Goal: Task Accomplishment & Management: Use online tool/utility

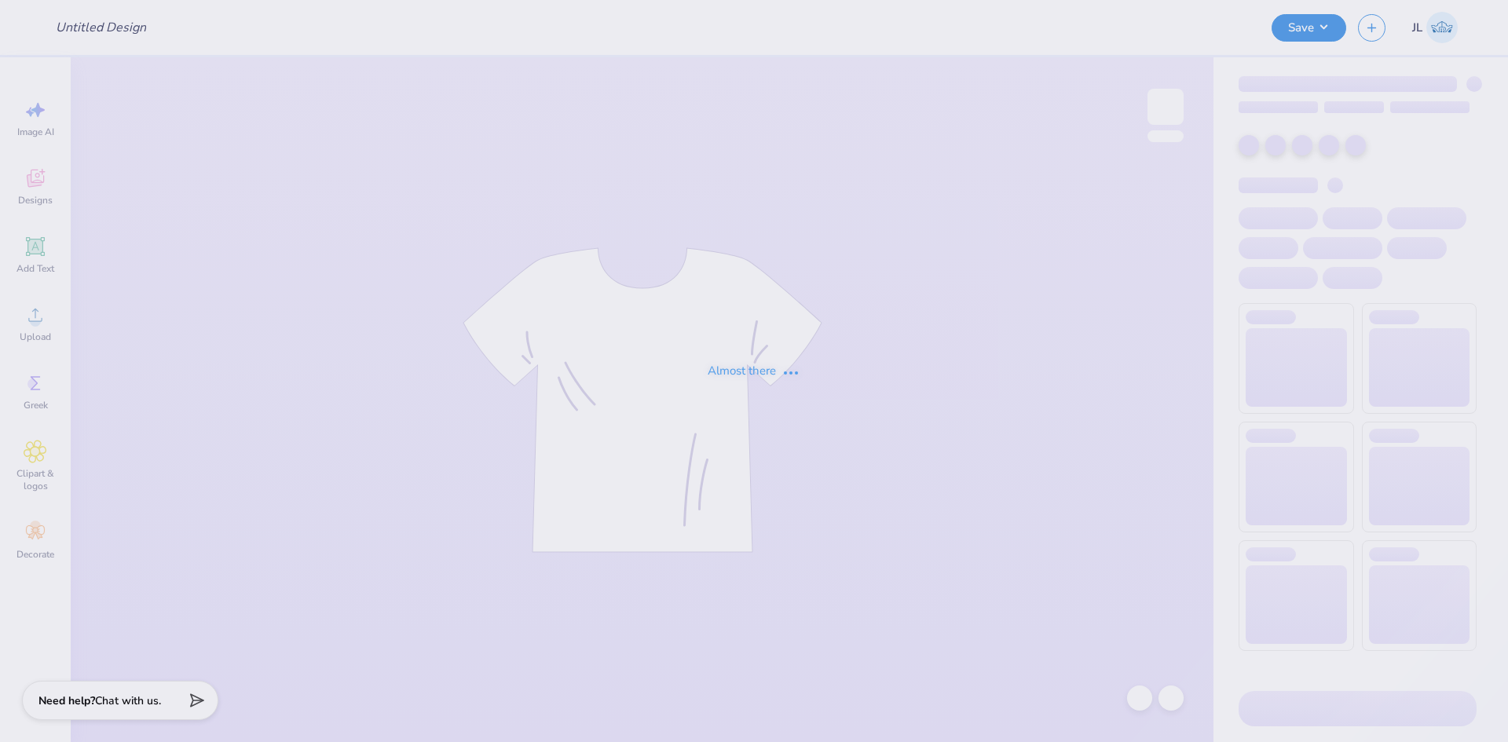
type input "SDT star tank"
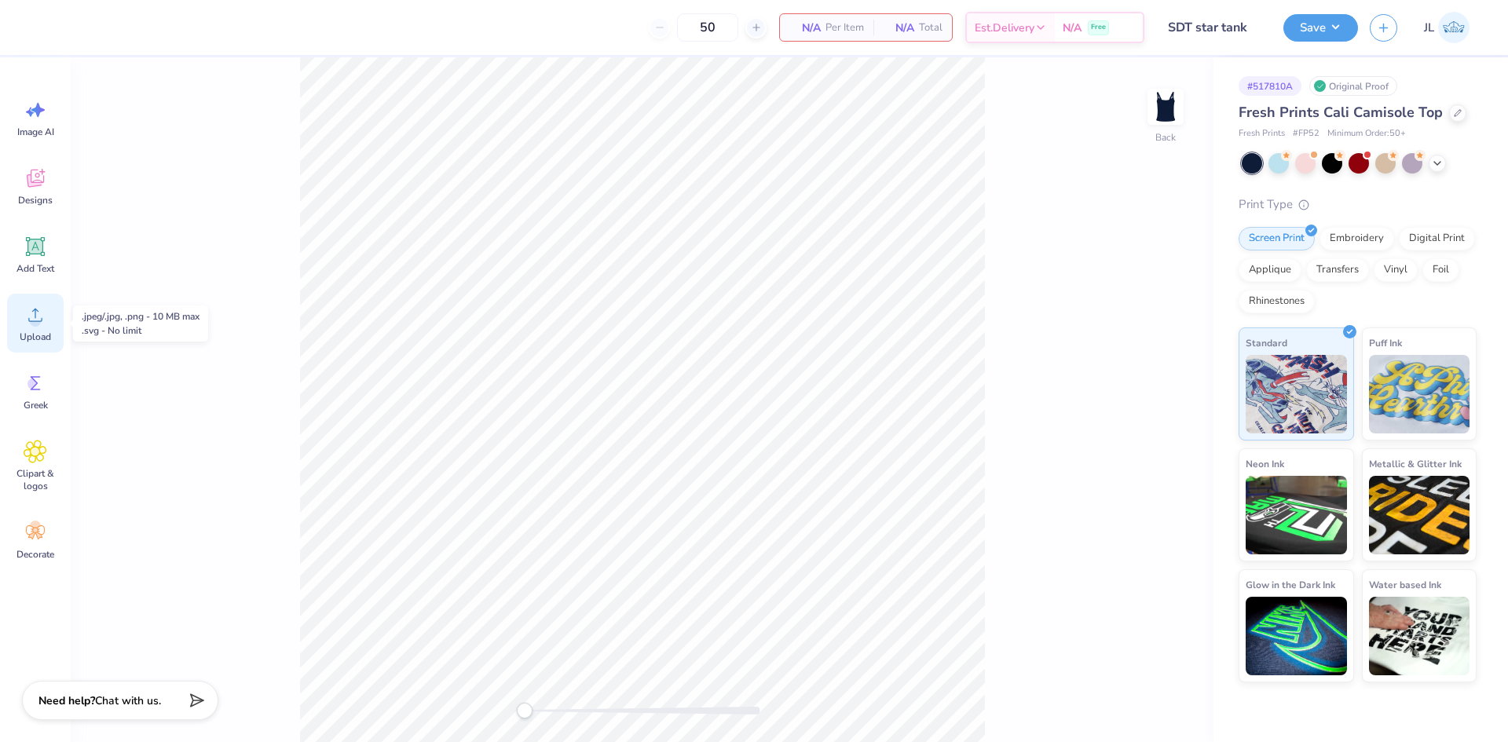
click at [49, 321] on div "Upload" at bounding box center [35, 323] width 57 height 59
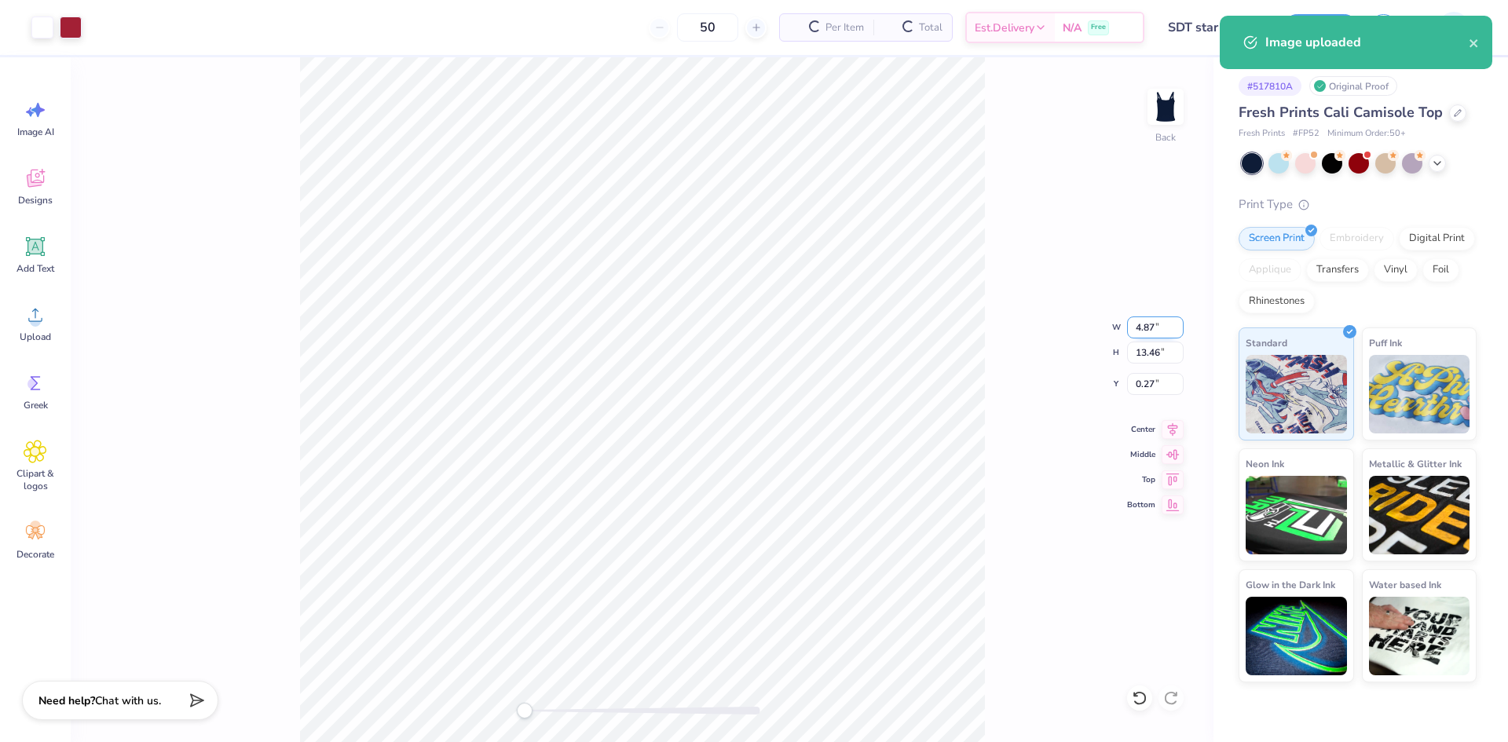
click at [1133, 325] on input "4.87" at bounding box center [1155, 328] width 57 height 22
type input "4"
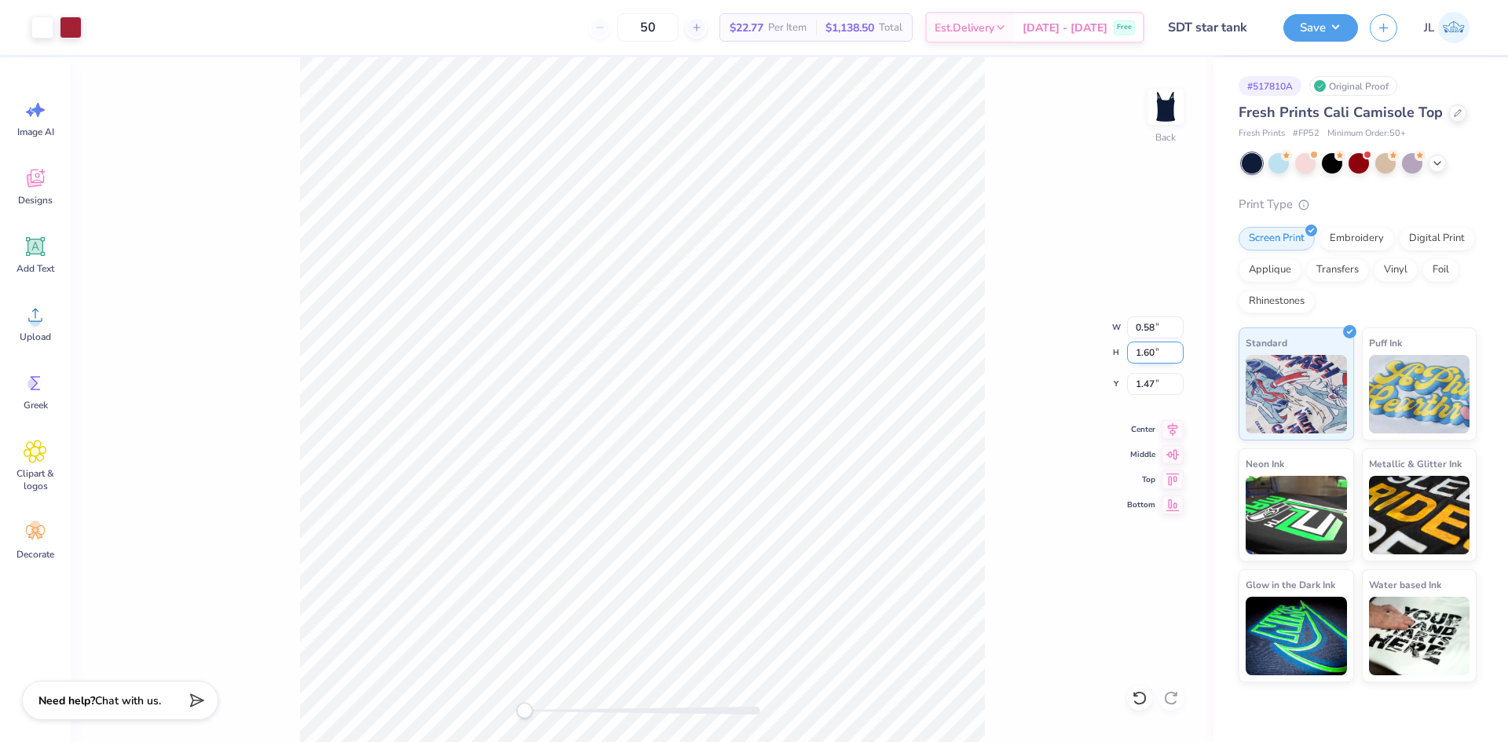
click at [1141, 359] on input "1.60" at bounding box center [1155, 353] width 57 height 22
type input "4"
click at [1140, 348] on input "3.98" at bounding box center [1155, 353] width 57 height 22
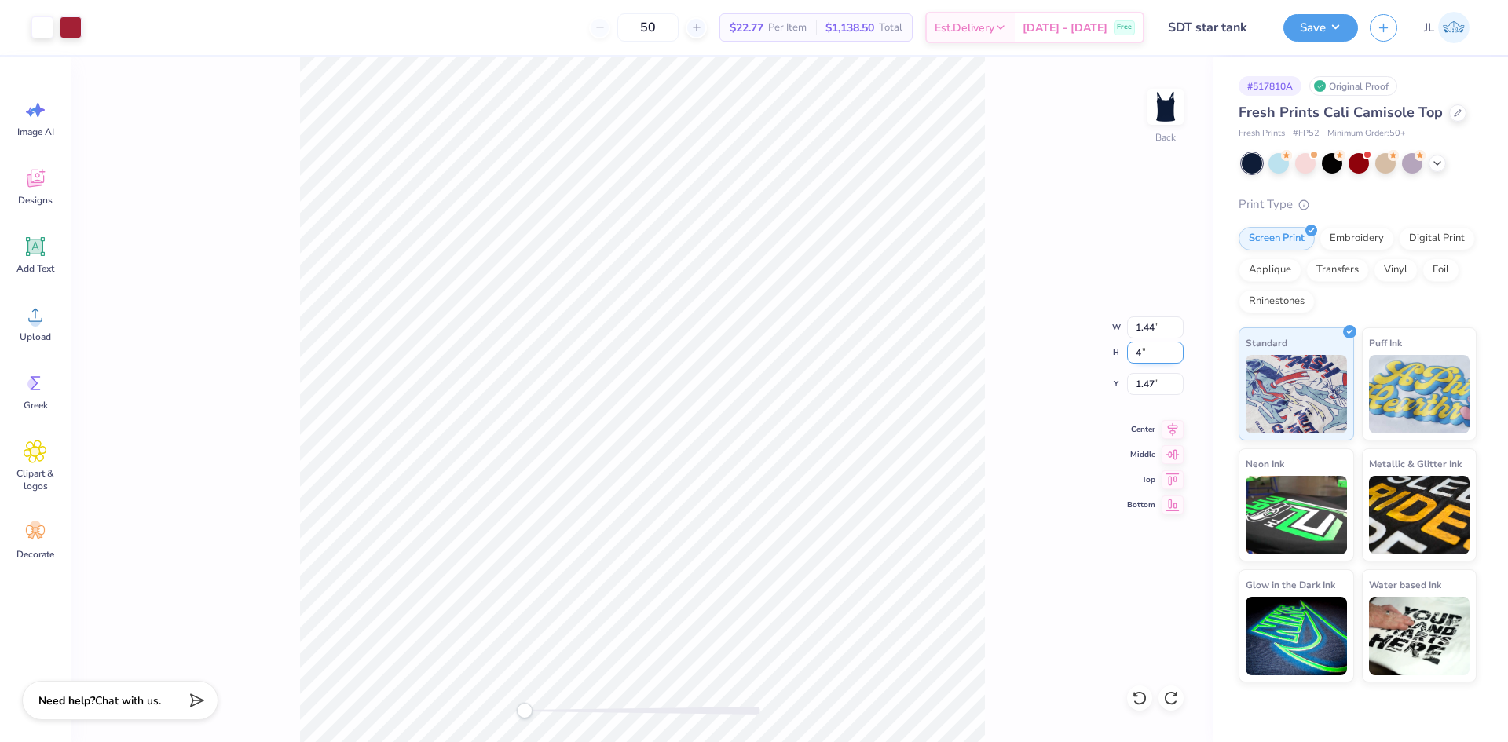
type input "4"
click at [1177, 357] on input "4.01" at bounding box center [1155, 353] width 57 height 22
type input "4"
click at [1177, 357] on input "4" at bounding box center [1155, 353] width 57 height 22
click at [32, 336] on span "Upload" at bounding box center [35, 337] width 31 height 13
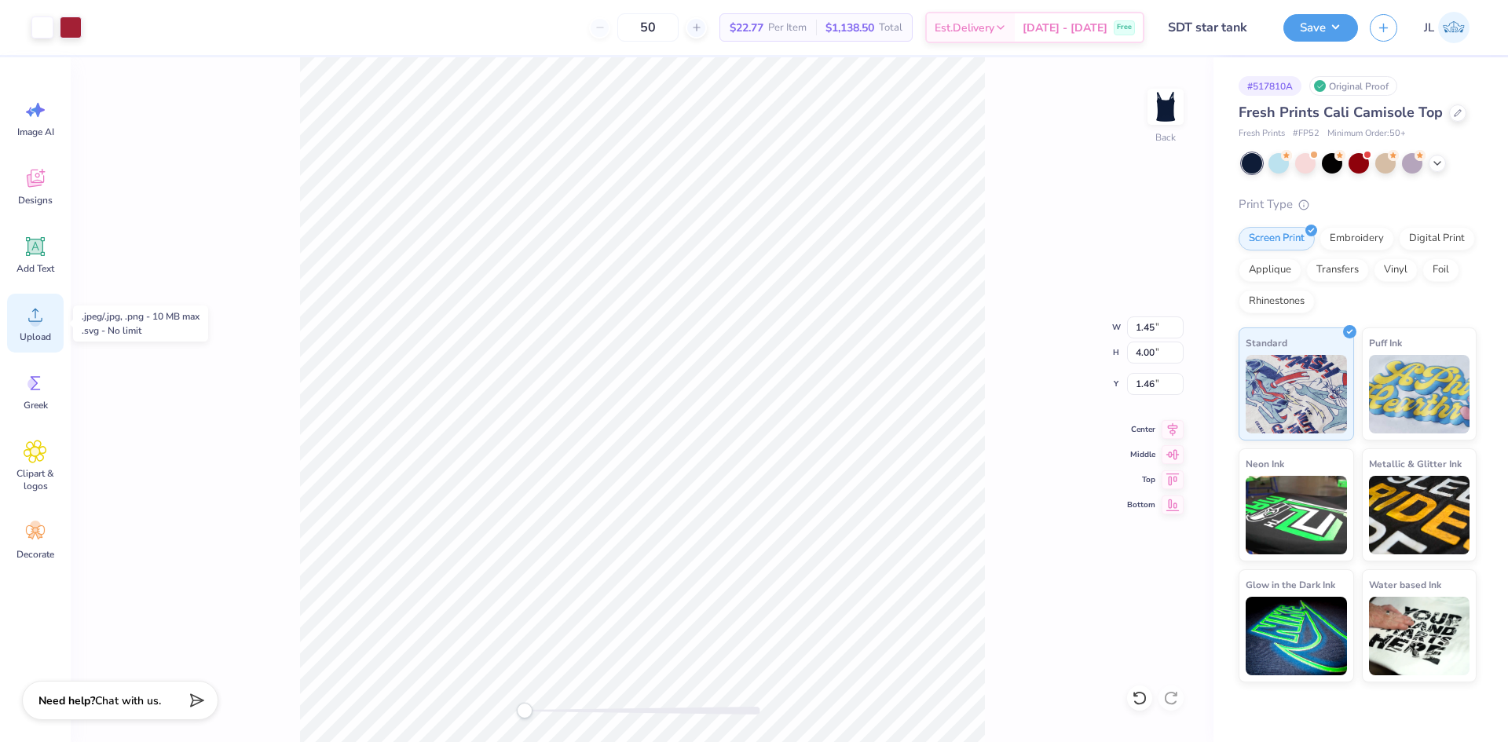
type input "9.19"
type input "3.22"
type input "5.39"
type input "1.45"
type input "4.00"
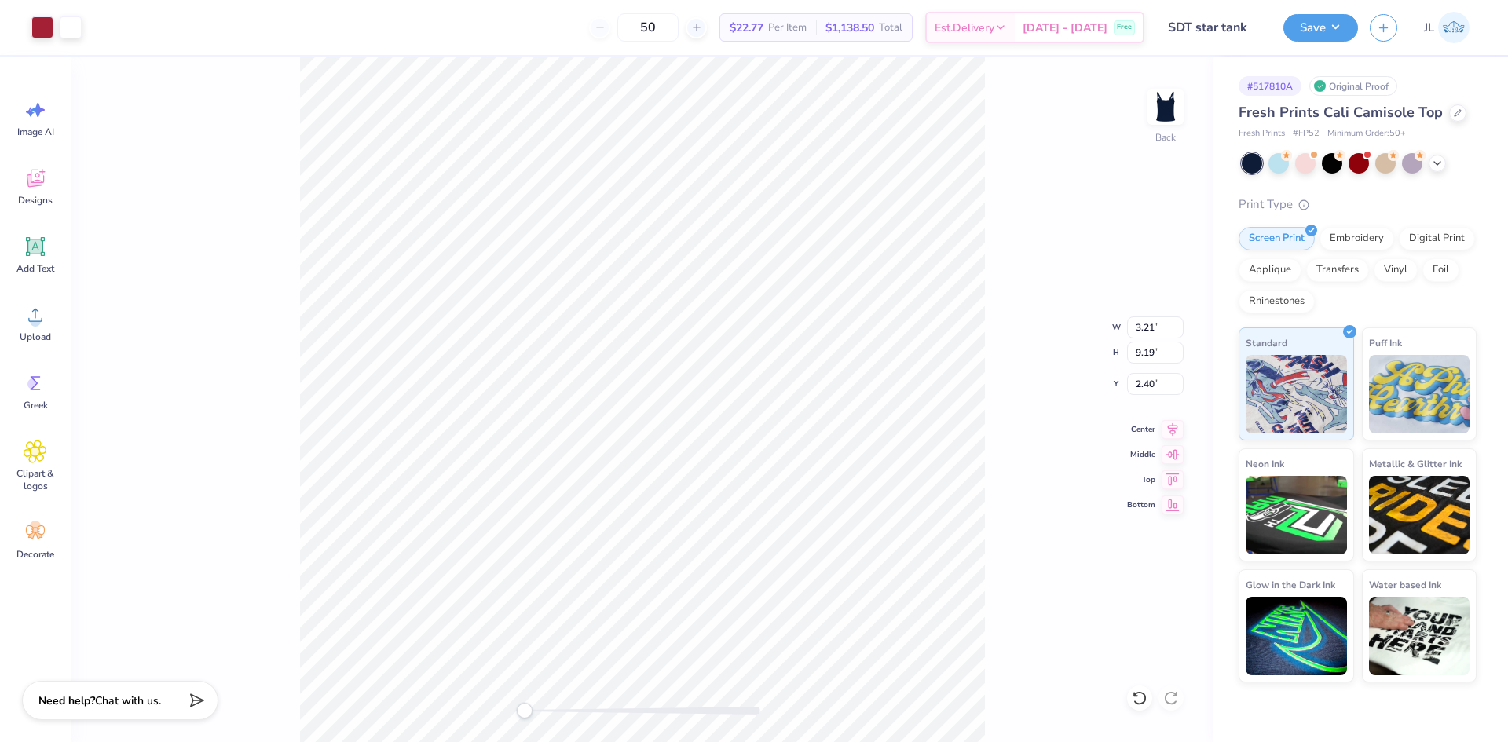
type input "1.31"
type input "8.00"
type input "10.04"
type input "3.21"
type input "9.19"
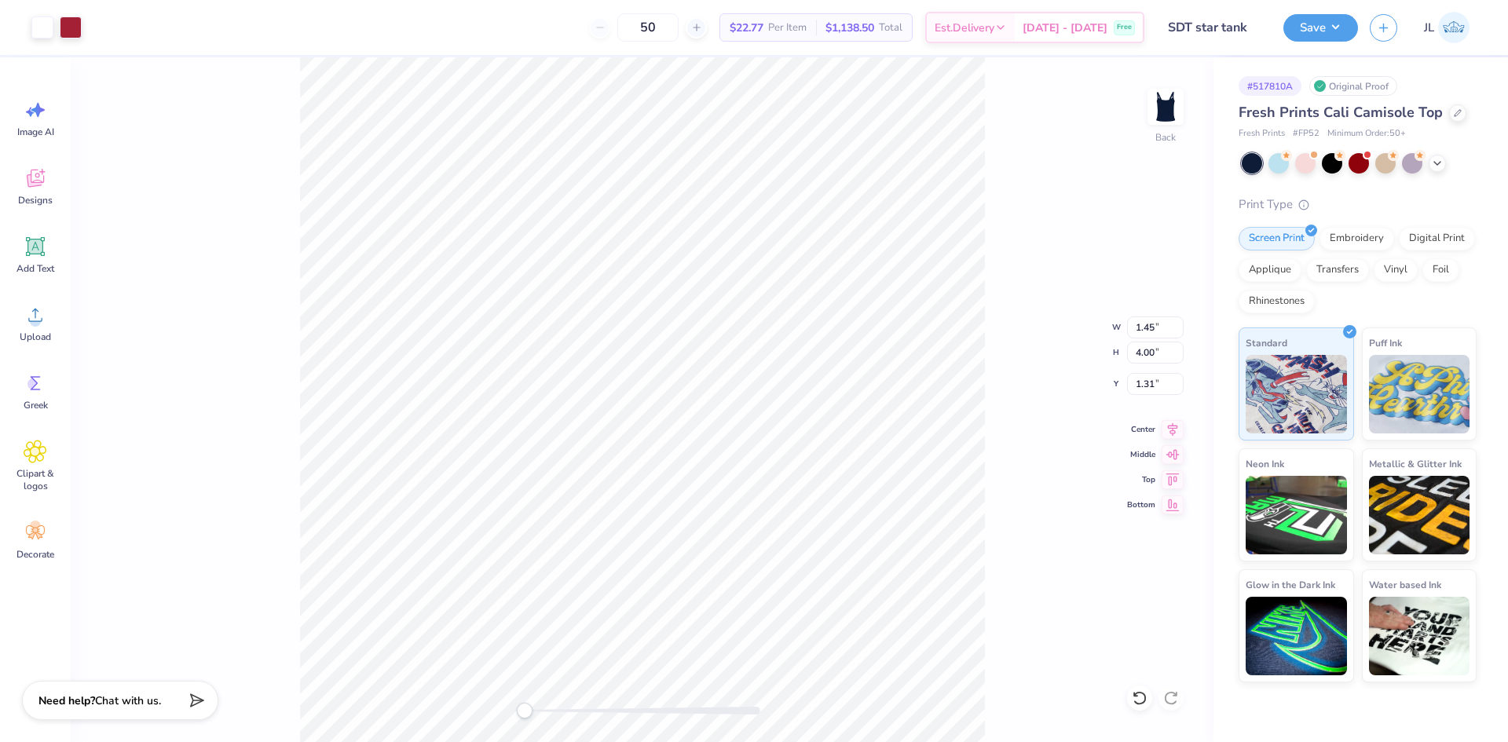
type input "2.16"
type input "1.45"
type input "4.00"
type input "1.31"
type input "8.03"
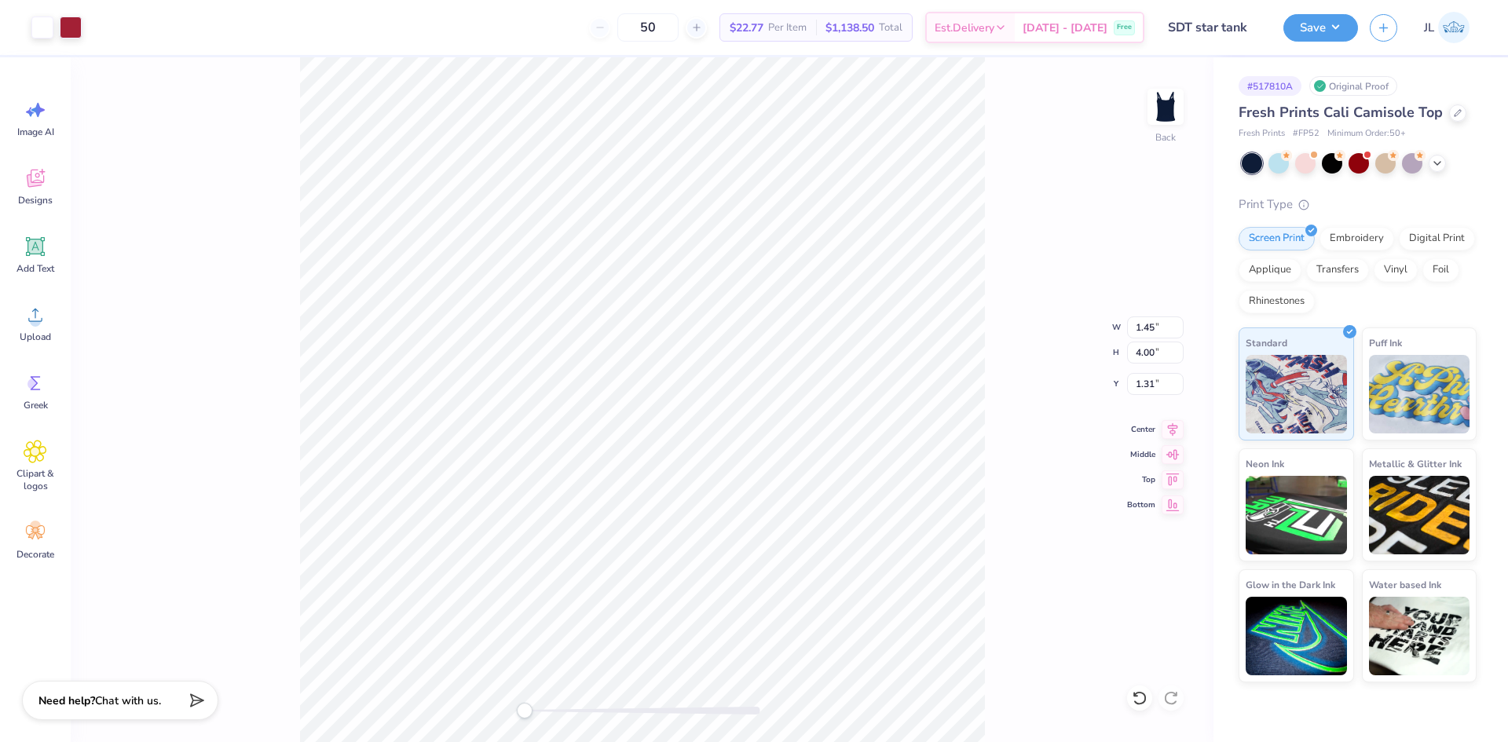
type input "9.19"
type input "1.31"
type input "8.03"
click at [793, 576] on li "Group" at bounding box center [788, 570] width 123 height 31
type input "9.20"
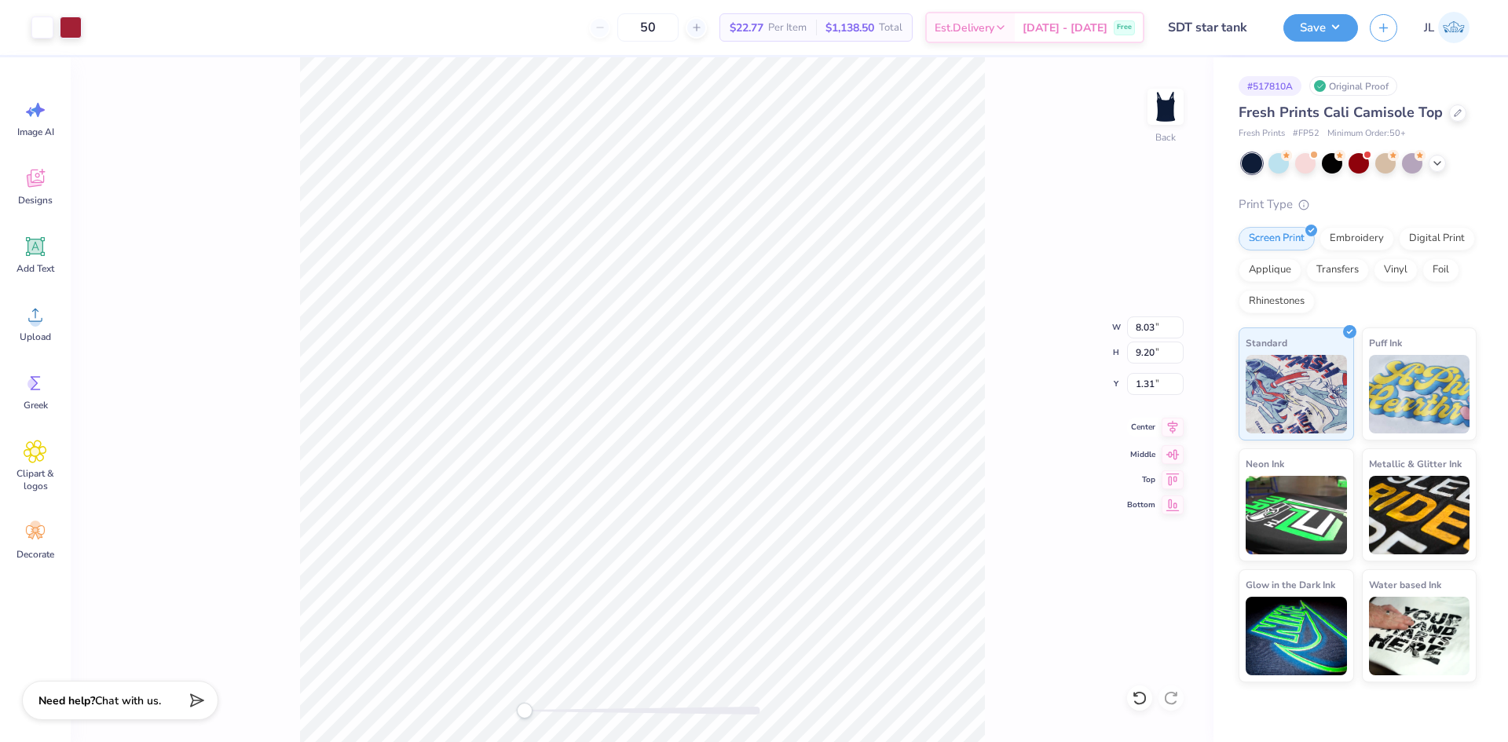
click at [1176, 430] on icon at bounding box center [1173, 427] width 22 height 19
click at [793, 603] on li "Ungroup" at bounding box center [801, 600] width 123 height 31
type input "1.45"
type input "4.00"
type input "7.04"
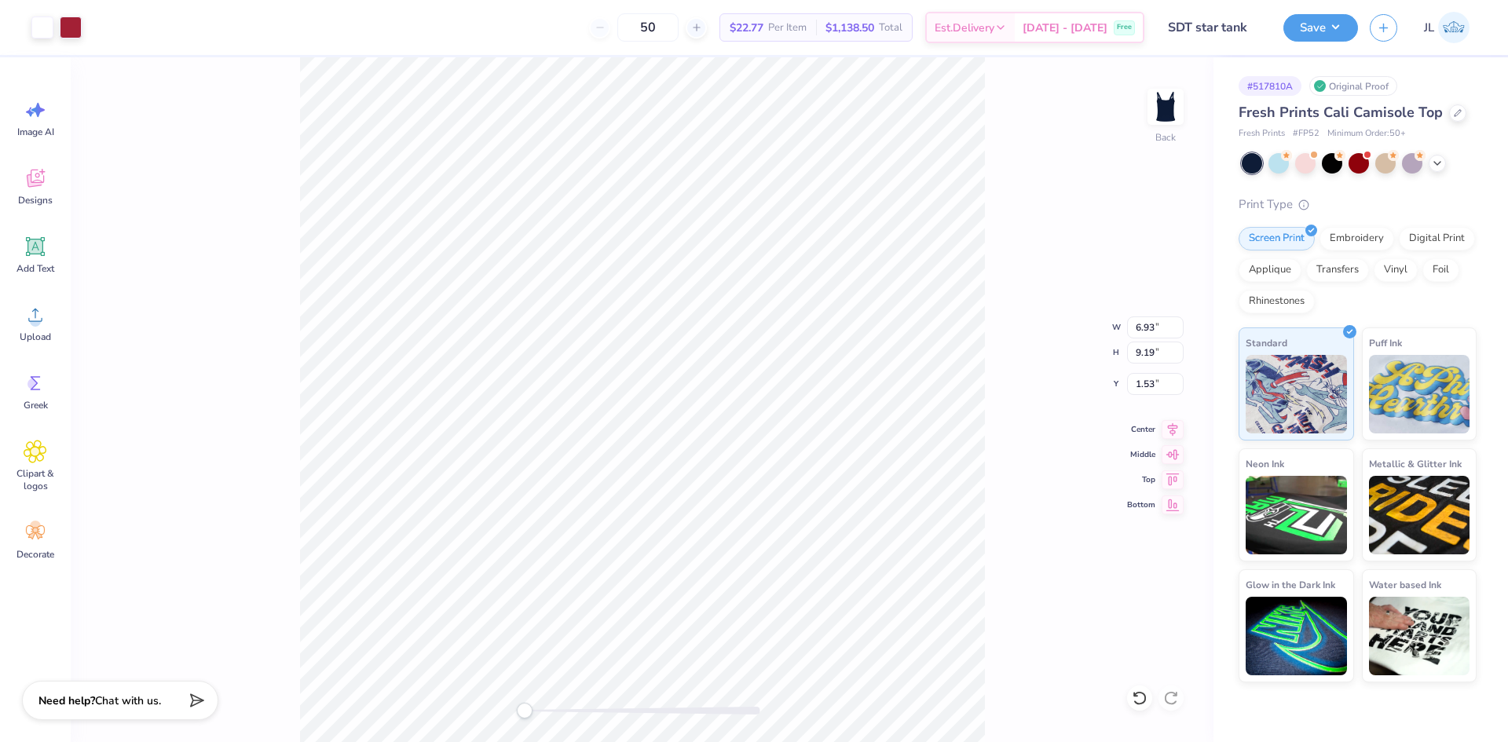
type input "9.42"
type input "1.48"
type input "6.91"
type input "9.17"
type input "1.54"
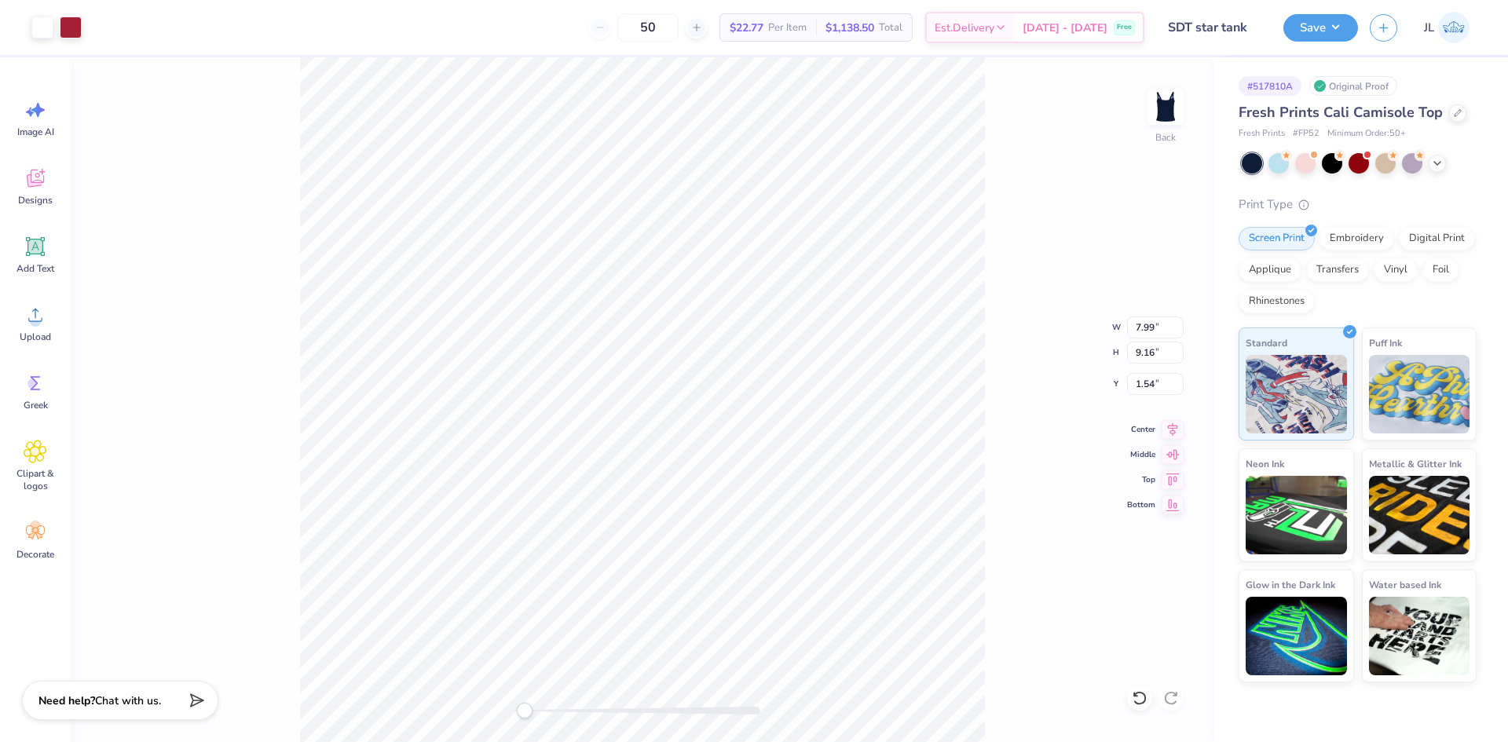
type input "6.75"
type input "7.32"
type input "1.75"
type input "2.80"
type input "8.03"
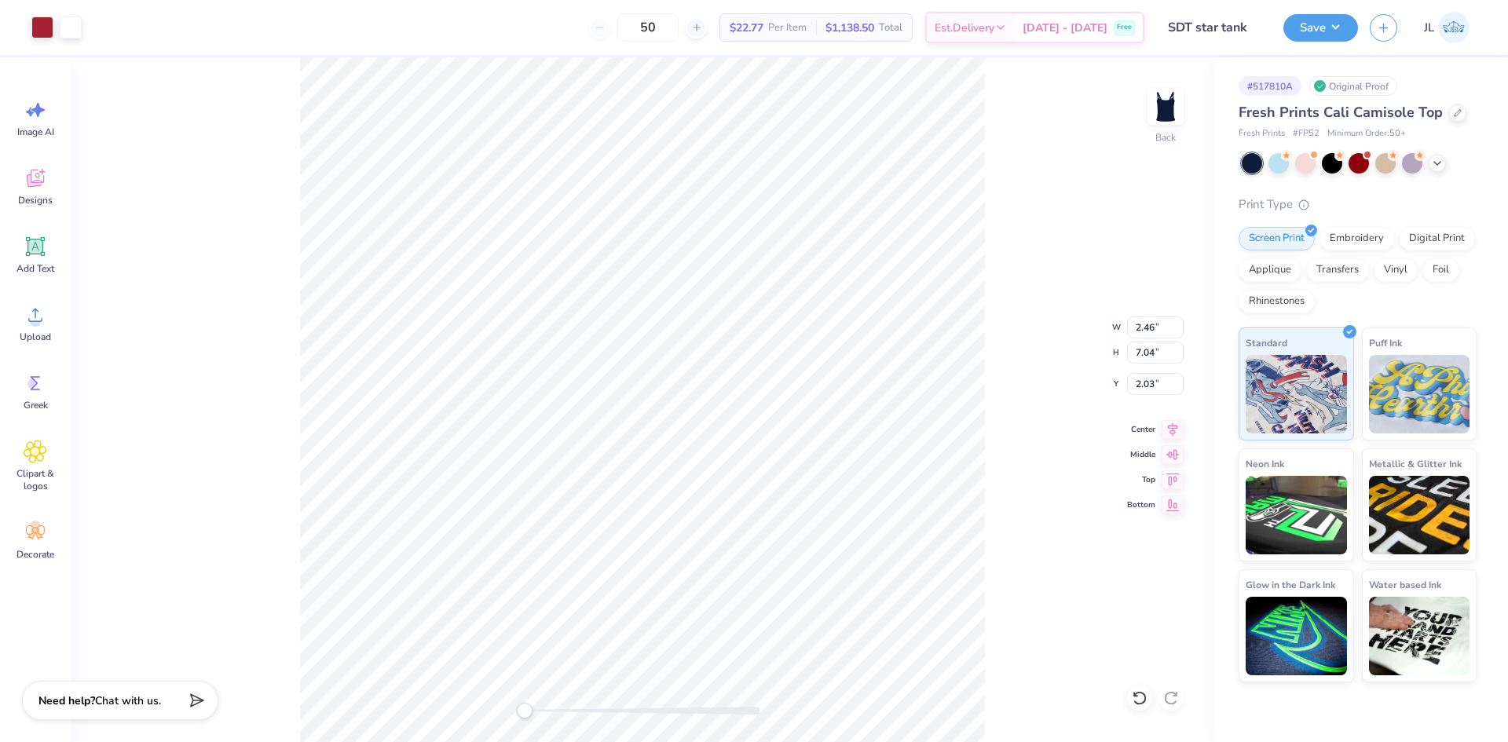
type input "1.54"
type input "1.86"
click at [1167, 430] on icon at bounding box center [1173, 427] width 22 height 19
click at [1138, 356] on input "3.49" at bounding box center [1155, 353] width 57 height 22
click at [1139, 356] on input "3.49" at bounding box center [1155, 353] width 57 height 22
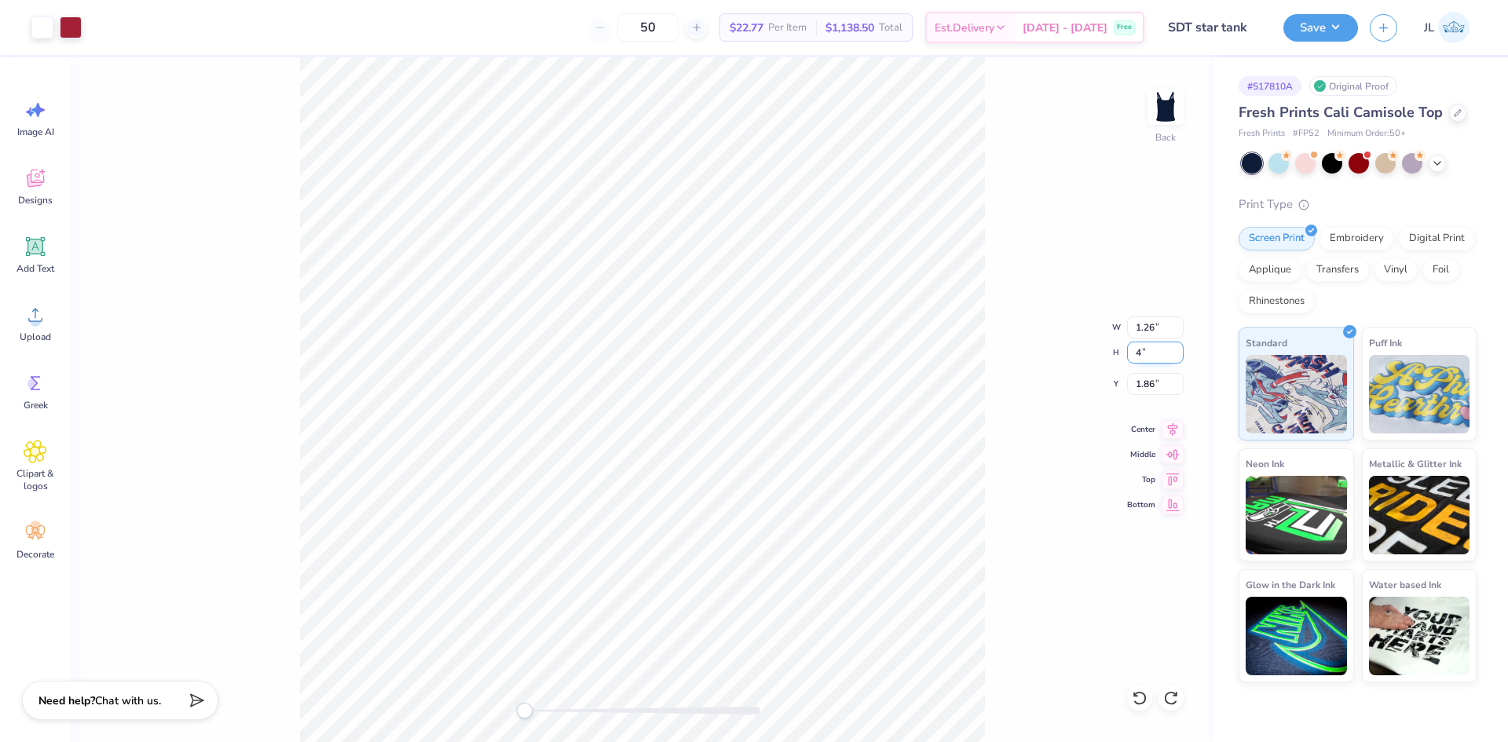
type input "4"
click at [1141, 346] on input "4.58" at bounding box center [1155, 353] width 57 height 22
type input "3"
type input "2.80"
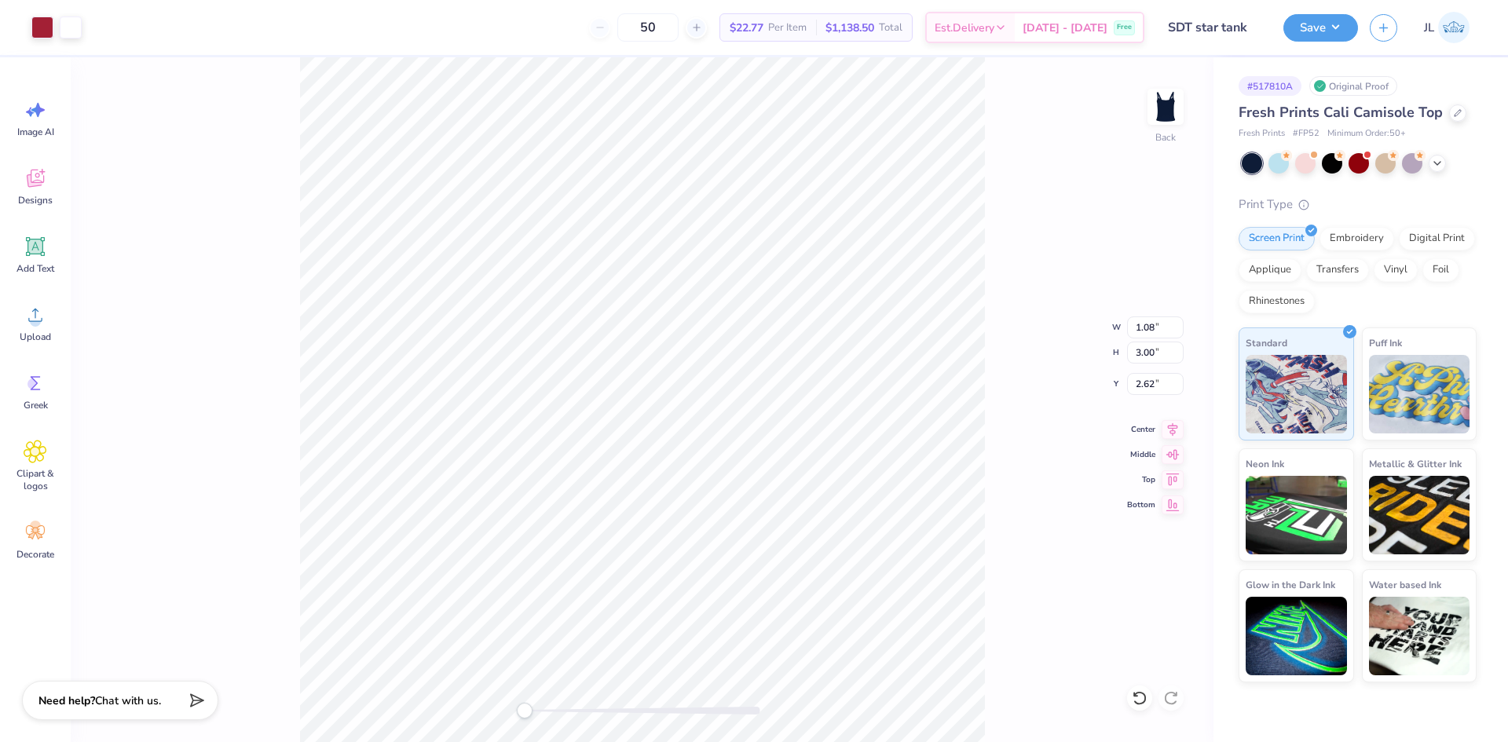
type input "8.03"
type input "1.86"
type input "6.97"
type input "7.02"
click at [550, 694] on div "Back" at bounding box center [642, 399] width 1143 height 685
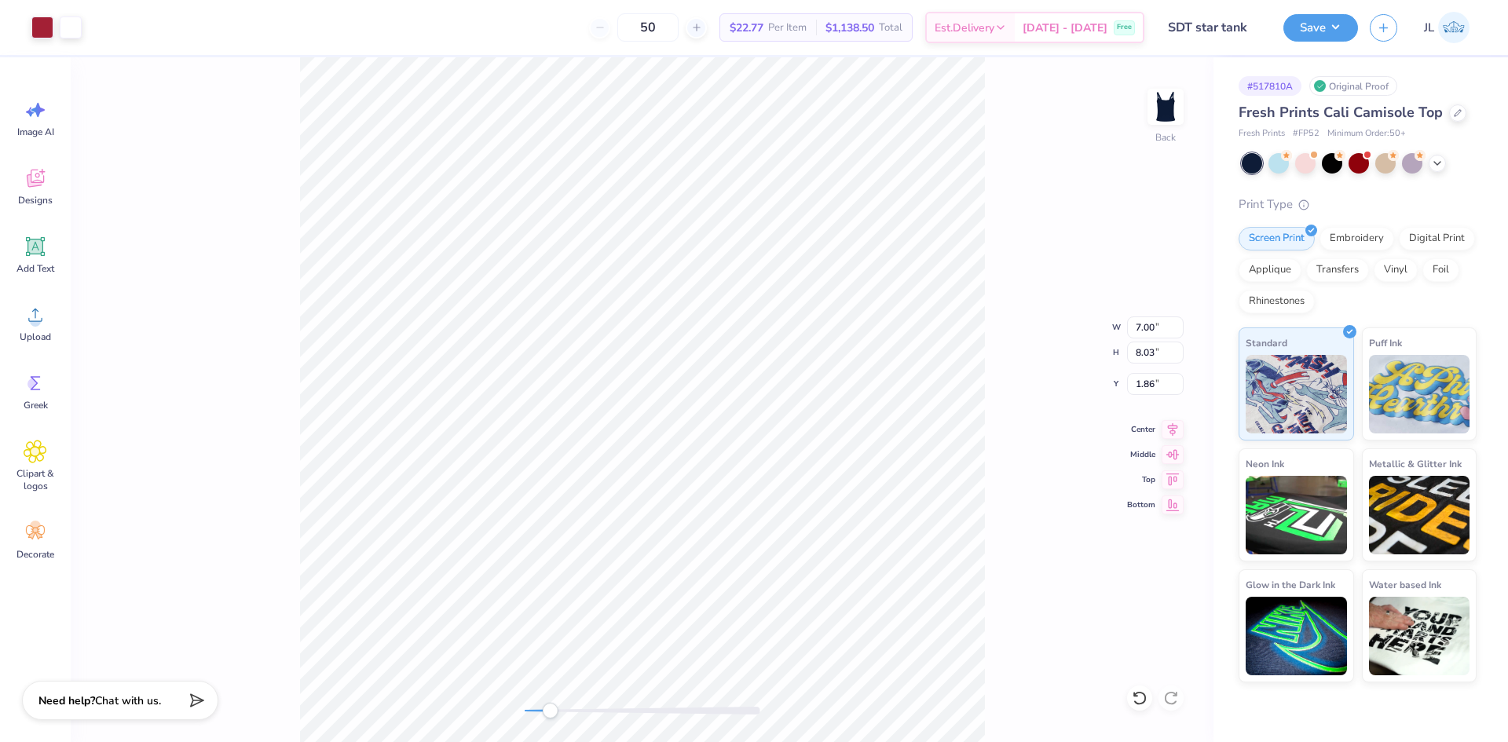
type input "1.56"
click at [478, 701] on div "Back W 7.00 7.00 " H 8.03 8.03 " Y 1.56 1.56 " Center Middle Top Bottom" at bounding box center [642, 399] width 1143 height 685
click at [610, 567] on li "Group" at bounding box center [612, 570] width 123 height 31
type input "2.80"
type input "8.03"
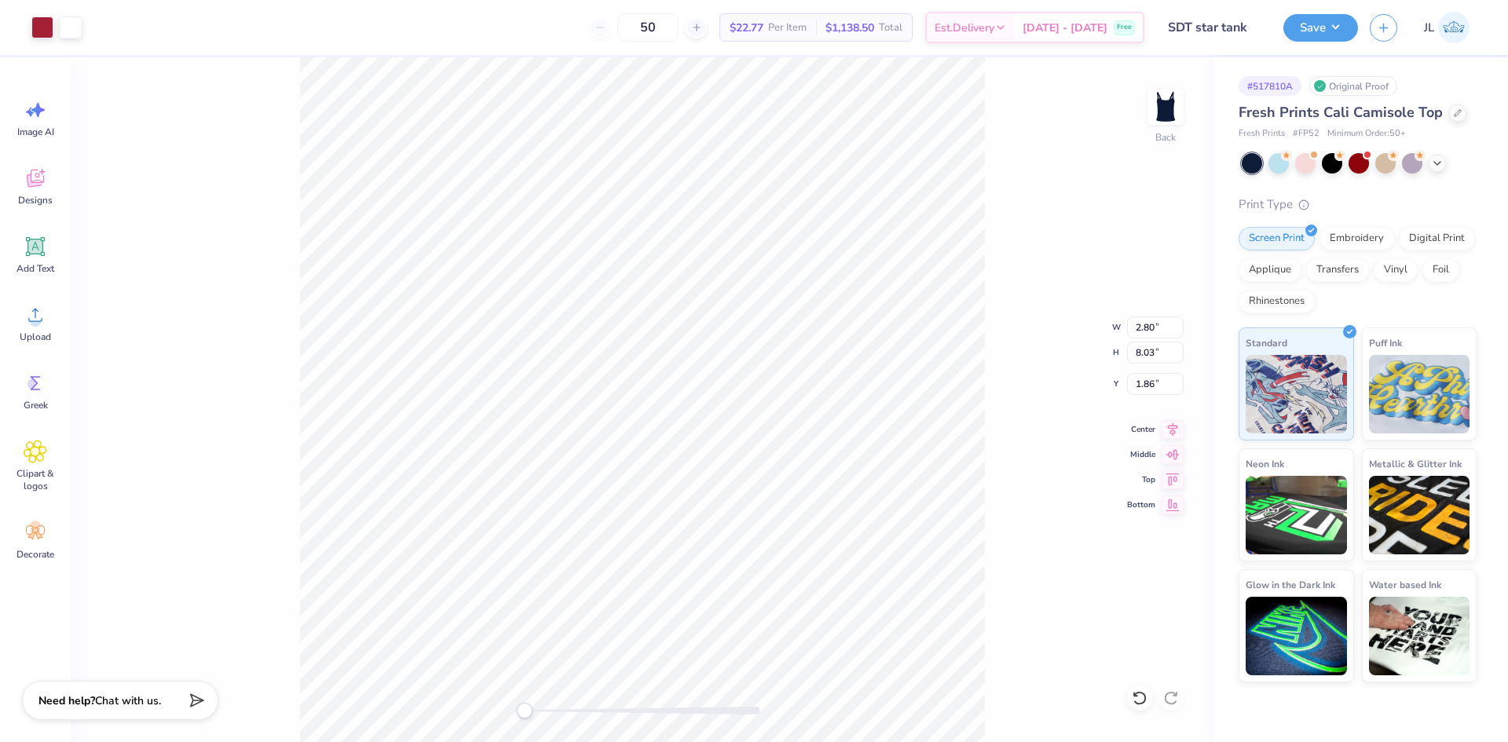
type input "2.80"
type input "8.03"
click at [746, 561] on li "Group" at bounding box center [746, 570] width 123 height 31
click at [1167, 431] on icon at bounding box center [1173, 427] width 22 height 19
type input "3.16"
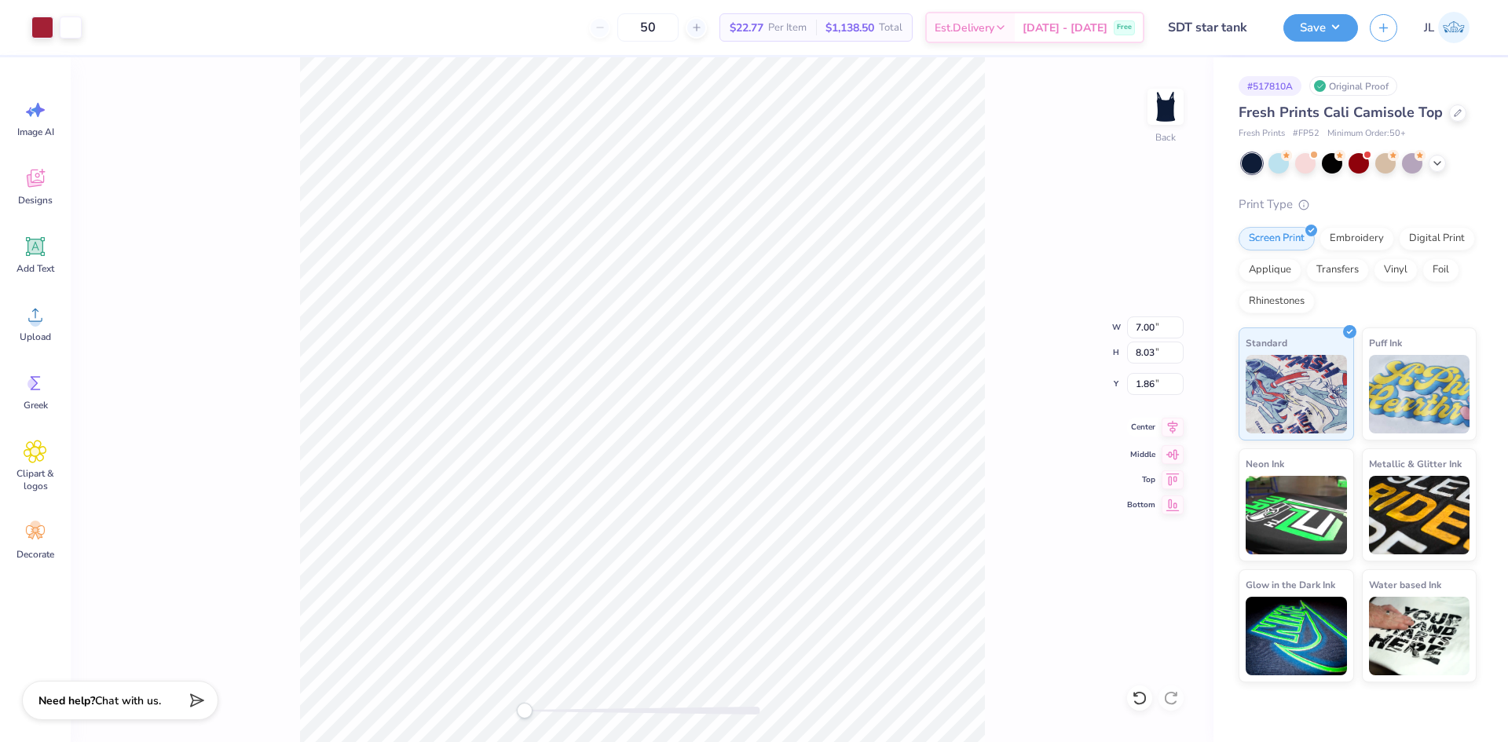
type input "11.32"
type input "-9.75"
type input "3.16"
type input "11.32"
type input "0.27"
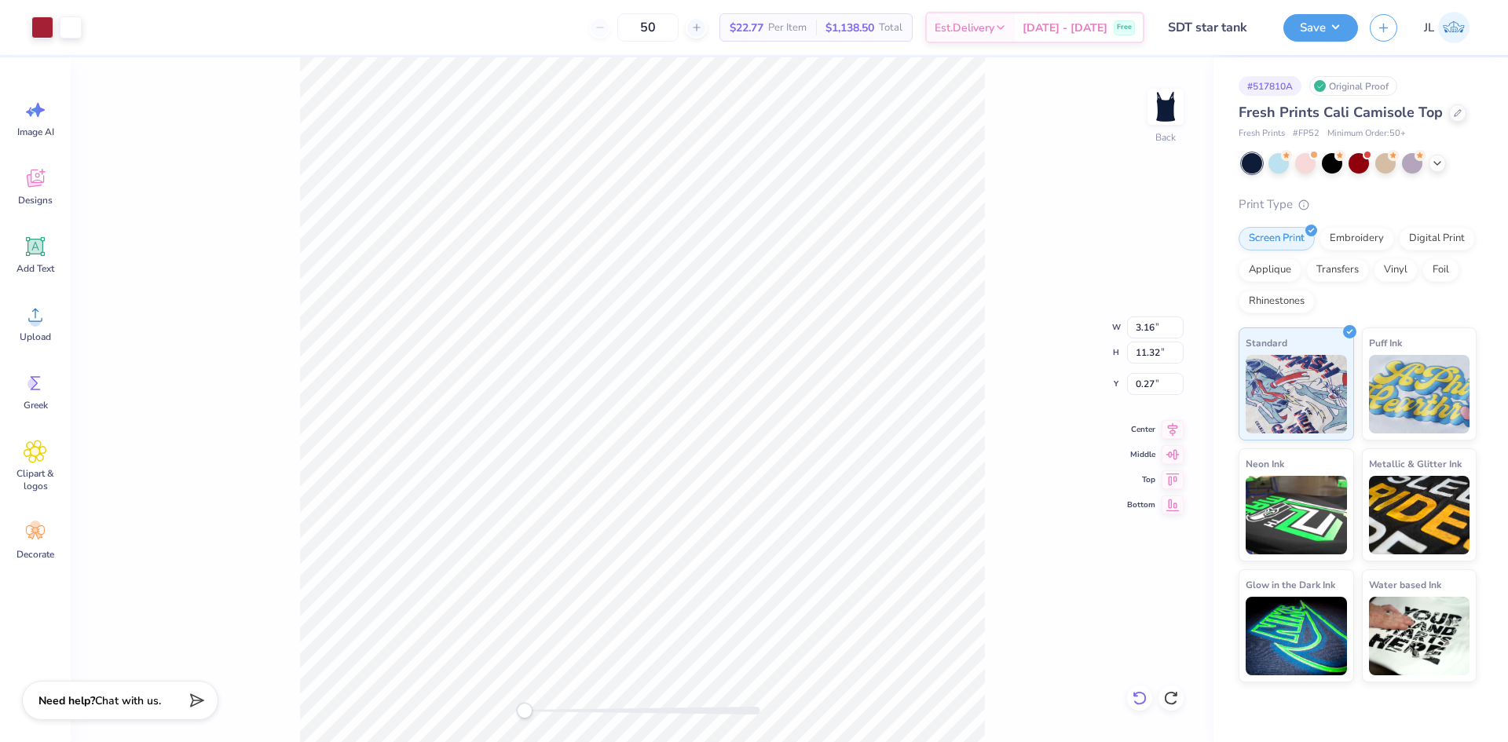
click at [1141, 695] on icon at bounding box center [1140, 699] width 16 height 16
type input "1.81"
click at [1142, 383] on input "2.98" at bounding box center [1155, 384] width 57 height 22
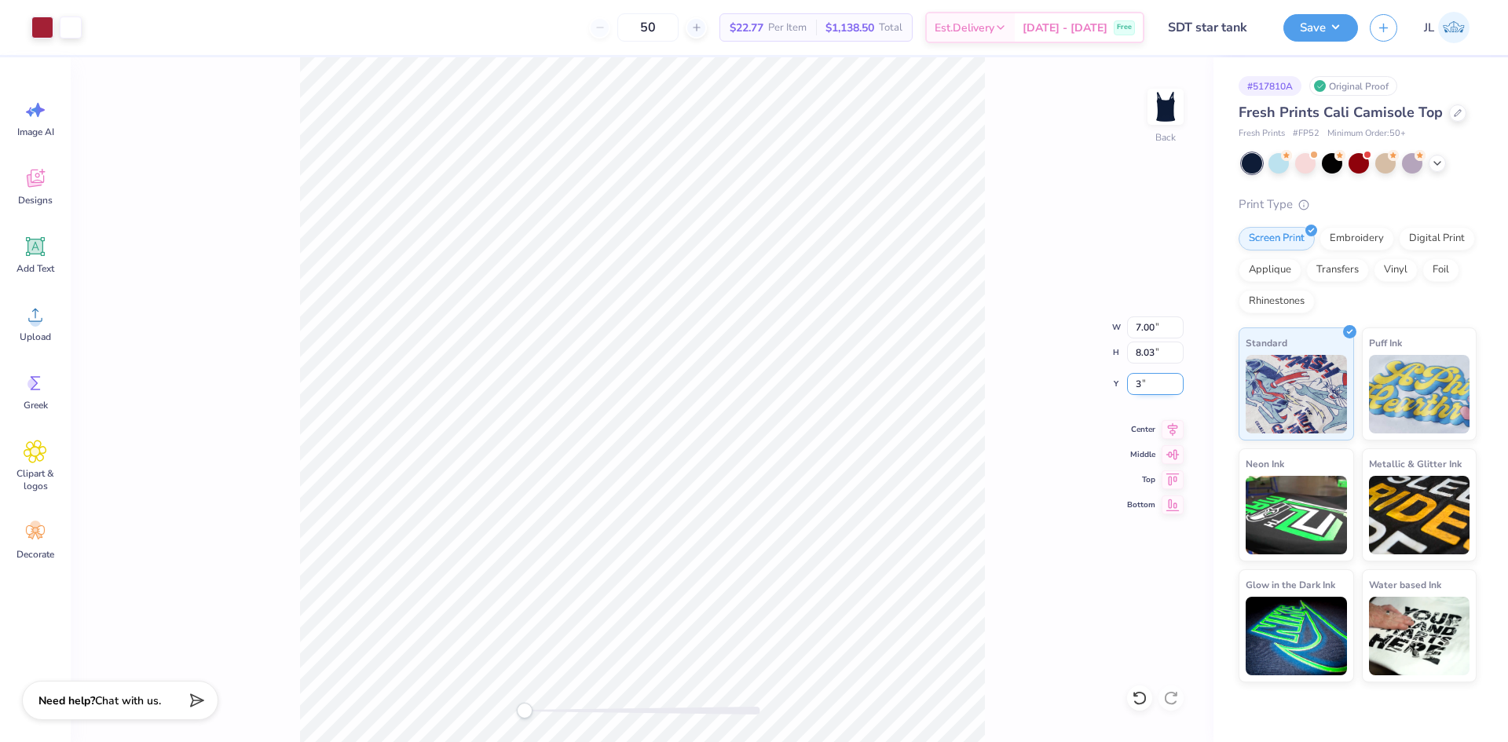
type input "3.00"
click at [995, 391] on div "Back W 7.00 7.00 " H 8.03 8.03 " Y 3.00 3.00 " Center Middle Top Bottom" at bounding box center [642, 399] width 1143 height 685
click at [1140, 383] on input "3.00" at bounding box center [1155, 384] width 57 height 22
type input "1.50"
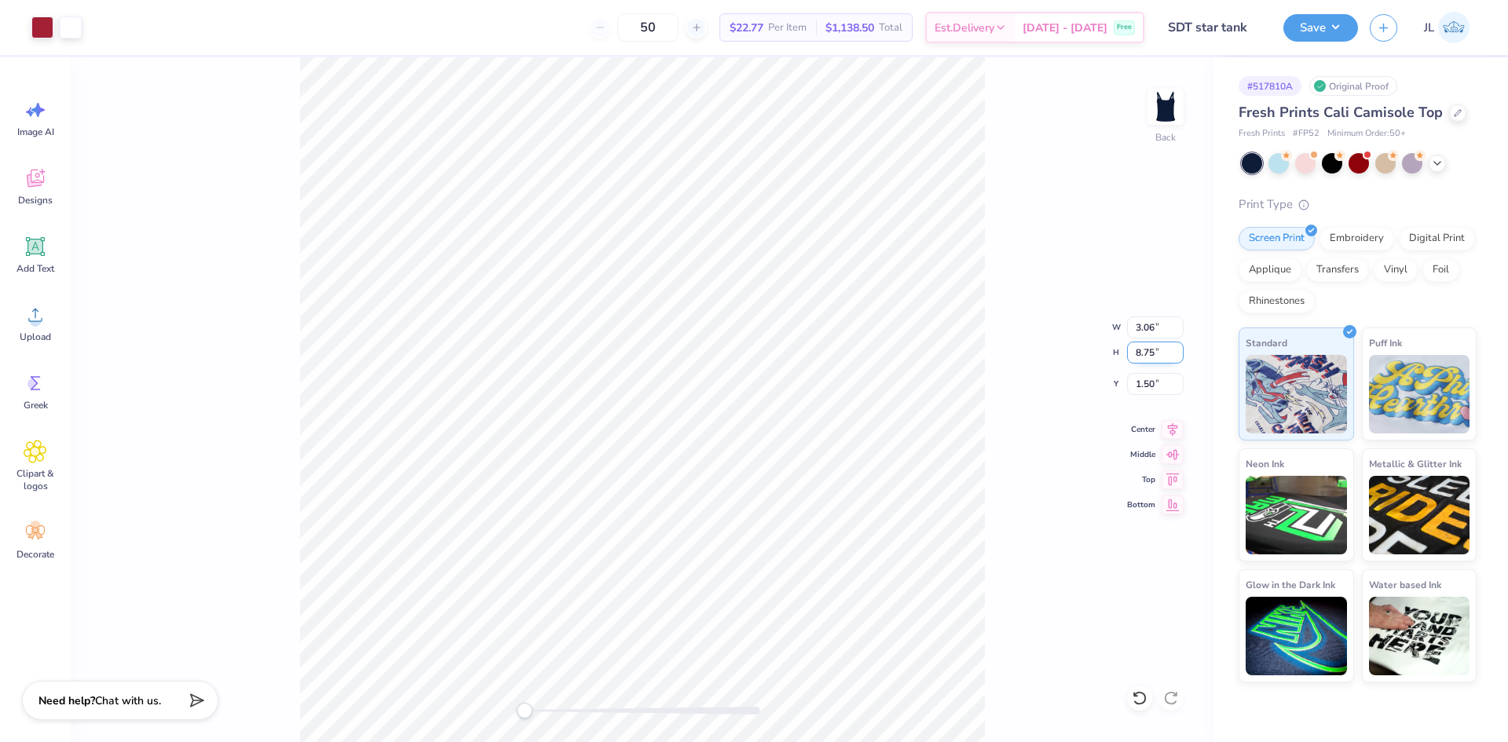
click at [1146, 357] on input "8.75" at bounding box center [1155, 353] width 57 height 22
type input "8"
type input "1.08"
click at [1151, 352] on input "3.00" at bounding box center [1155, 353] width 57 height 22
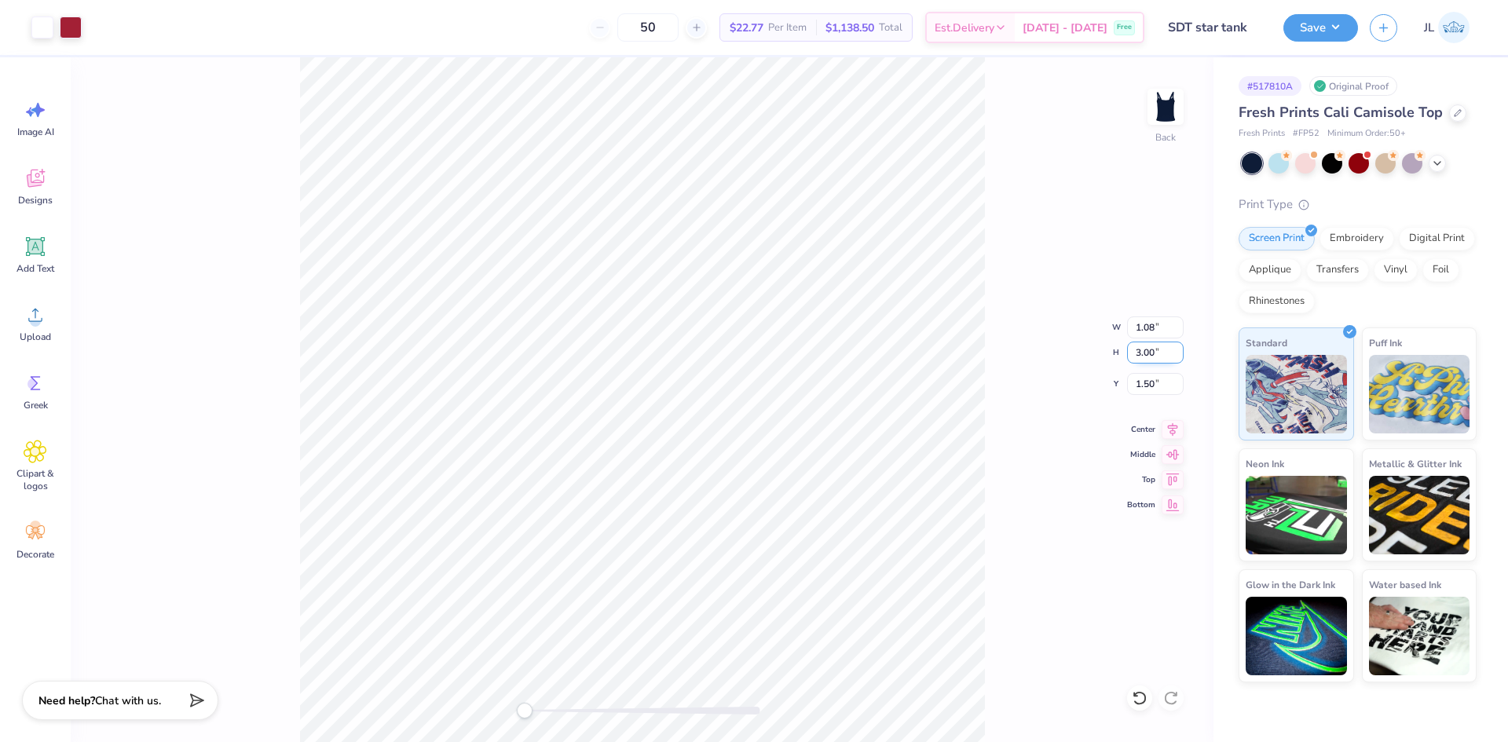
click at [1151, 352] on input "3.00" at bounding box center [1155, 353] width 57 height 22
type input "3"
type input "7.02"
type input "7.32"
click at [1144, 697] on icon at bounding box center [1140, 699] width 16 height 16
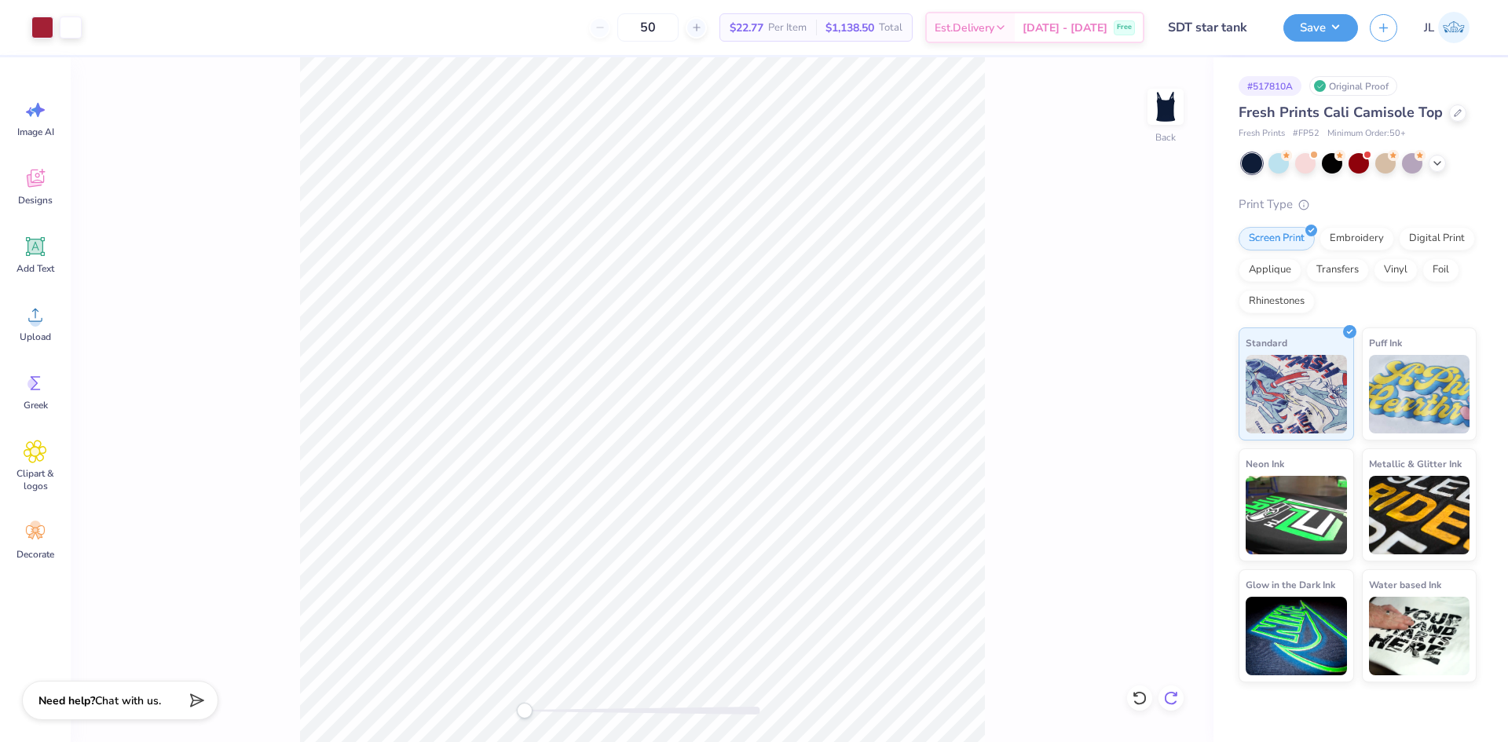
click at [1174, 698] on icon at bounding box center [1171, 699] width 16 height 16
type input "6.99"
type input "7.04"
type input "6.99"
click at [543, 698] on div "Back W 6.99 6.99 " H 8.00 8.00 " Y 1.50 1.50 " Center Middle Top Bottom" at bounding box center [642, 399] width 1143 height 685
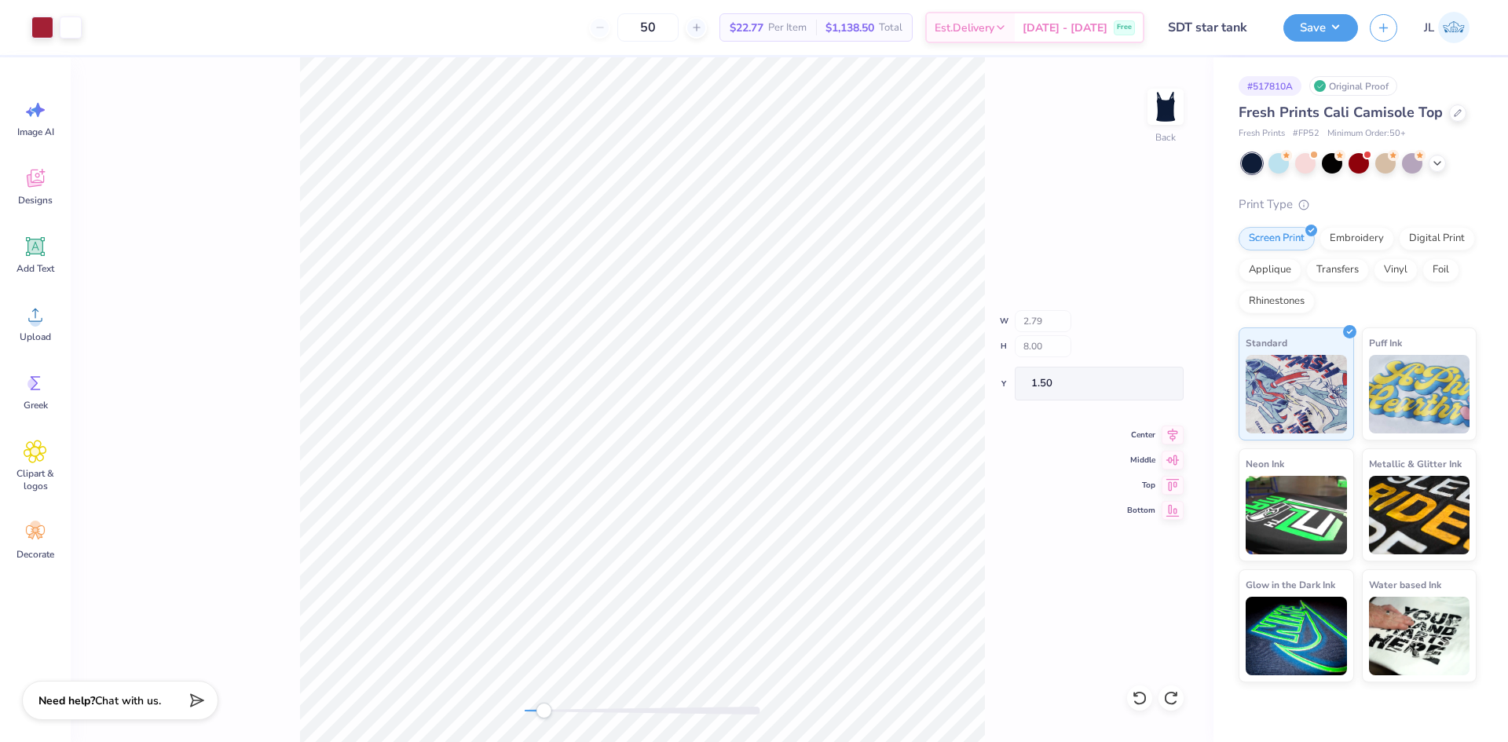
type input "6.98"
type input "6.99"
click at [569, 696] on div "Back W 6.99 6.99 " H 8.00 8.00 " Y 1.50 1.50 " Center Middle Top Bottom" at bounding box center [642, 399] width 1143 height 685
click at [488, 705] on div "Back W 7.01 7.01 " H 8.00 8.00 " Y 1.50 1.50 " Center Middle Top Bottom" at bounding box center [642, 399] width 1143 height 685
drag, startPoint x: 528, startPoint y: 713, endPoint x: 544, endPoint y: 714, distance: 15.7
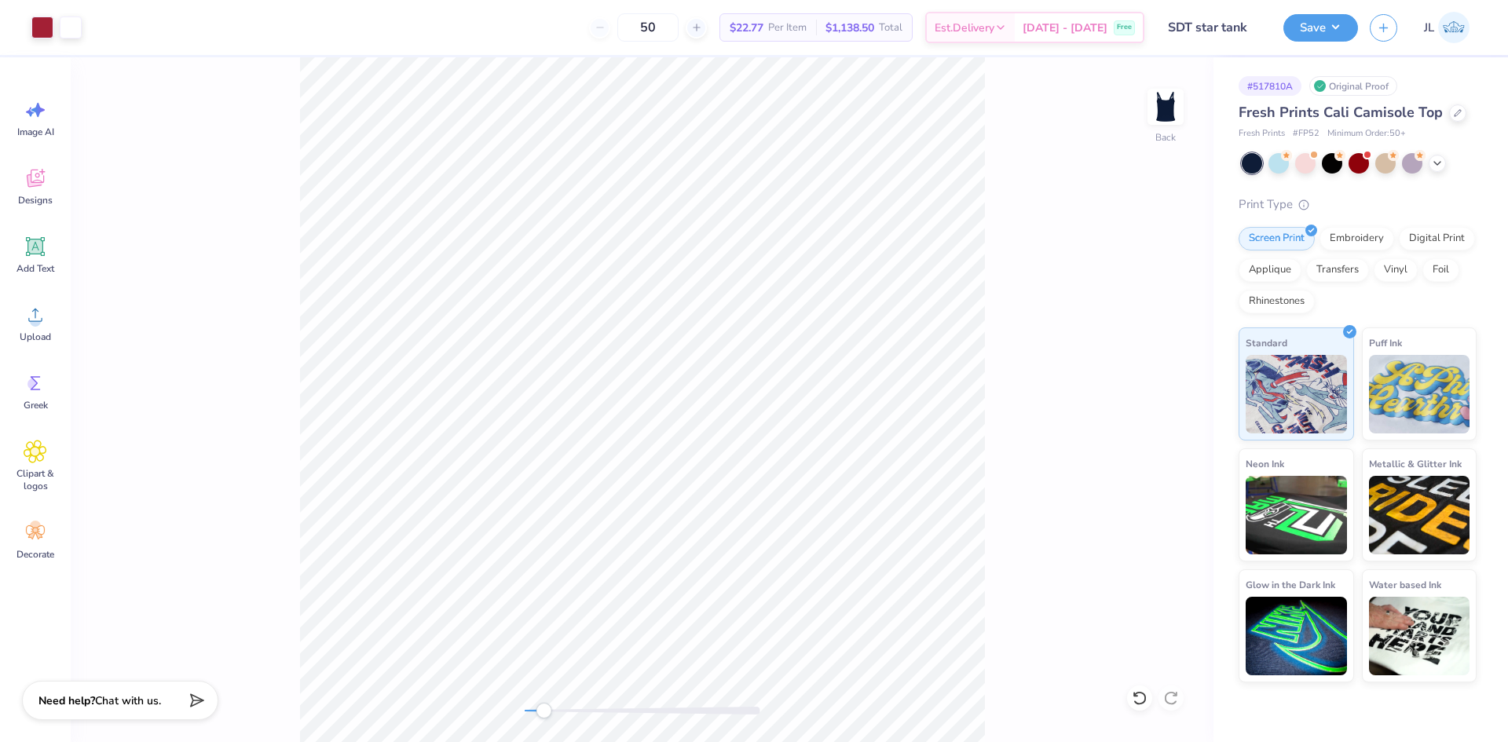
click at [544, 714] on div "Accessibility label" at bounding box center [544, 711] width 16 height 16
click at [540, 712] on div "Accessibility label" at bounding box center [544, 711] width 16 height 16
click at [1151, 329] on input "7.01" at bounding box center [1155, 328] width 57 height 22
type input "7.00"
type input "7.98"
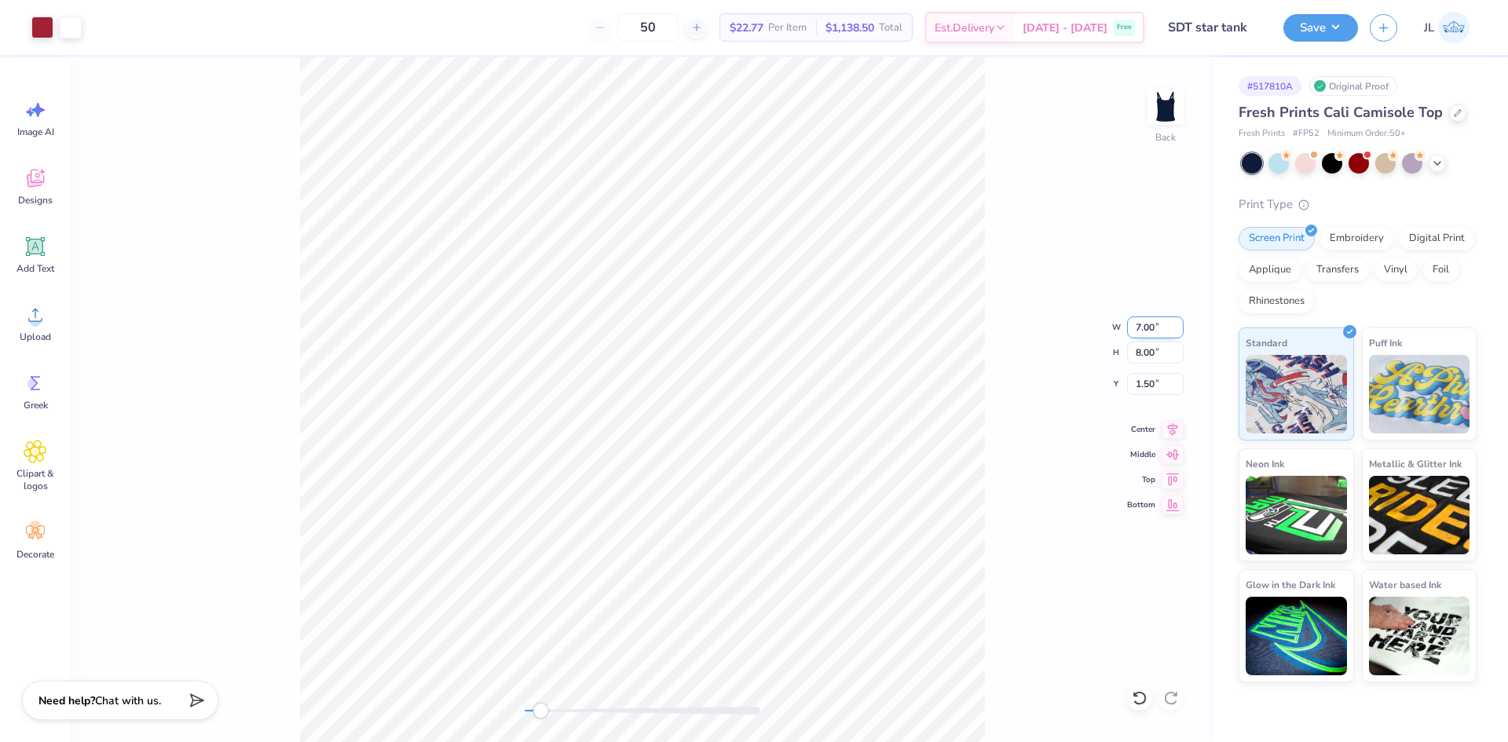
type input "1.51"
click at [1133, 357] on input "2.99" at bounding box center [1155, 353] width 57 height 22
type input "3"
click at [812, 548] on li "Group" at bounding box center [804, 548] width 123 height 31
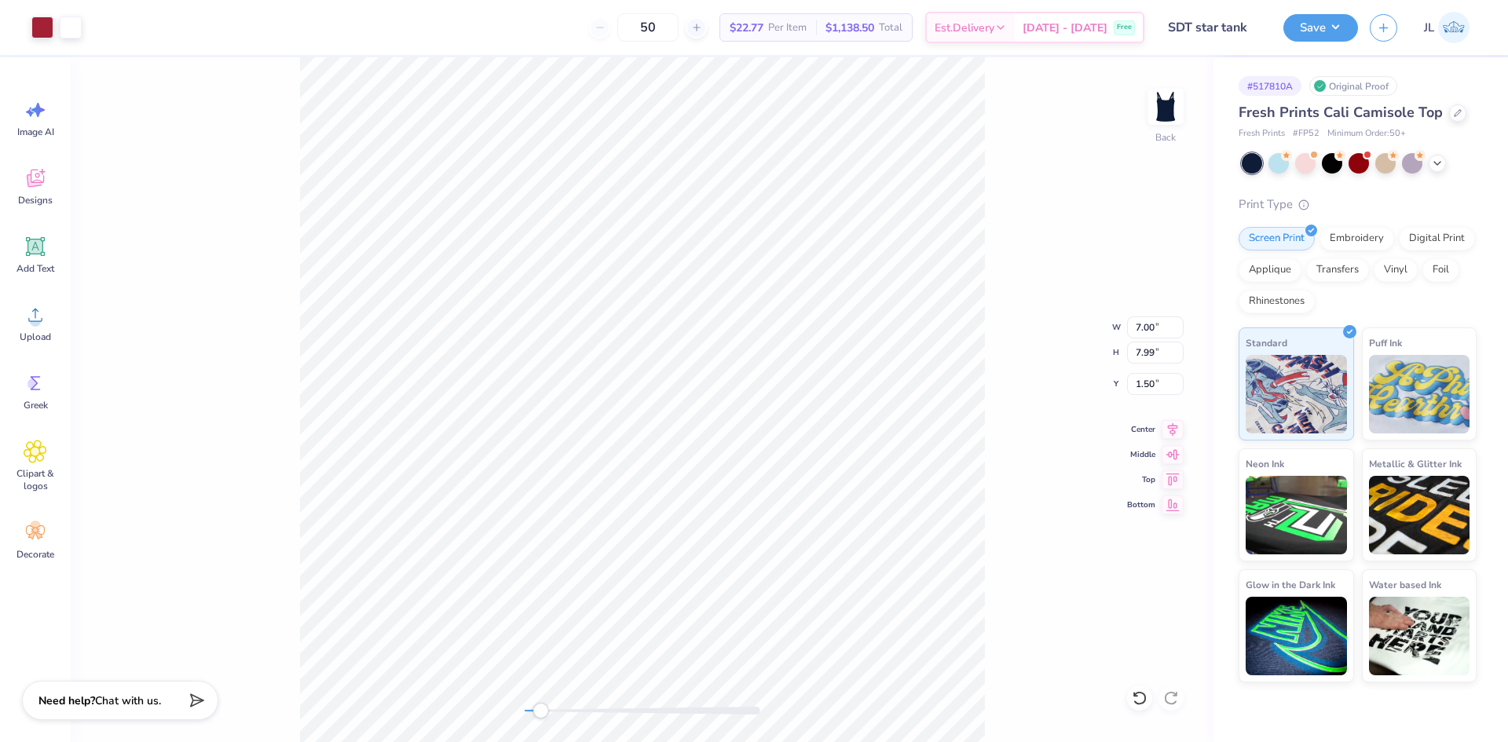
click at [475, 691] on div "Back W 7.00 7.00 " H 7.99 7.99 " Y 1.50 1.50 " Center Middle Top Bottom" at bounding box center [642, 399] width 1143 height 685
click at [1146, 383] on input "1.50" at bounding box center [1155, 384] width 57 height 22
type input "1.5"
click at [771, 462] on li "Download vector" at bounding box center [792, 474] width 123 height 31
